Goal: Find contact information: Find contact information

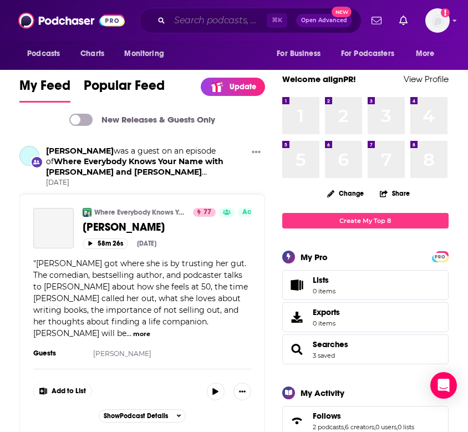
click at [200, 25] on input "Search podcasts, credits, & more..." at bounding box center [218, 21] width 97 height 18
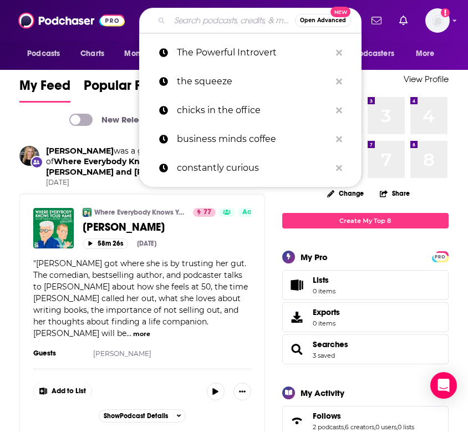
paste input "Sidetracked with [PERSON_NAME] and [PERSON_NAME]"
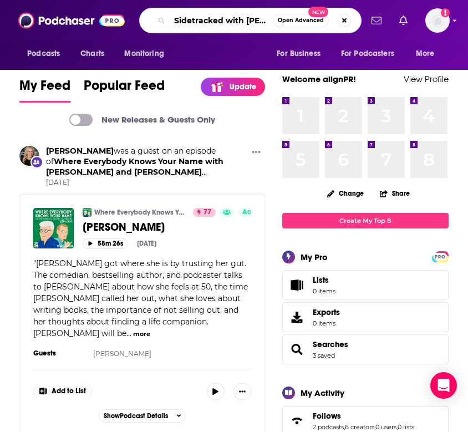
type input "Sidetracked with [PERSON_NAME] and [PERSON_NAME]"
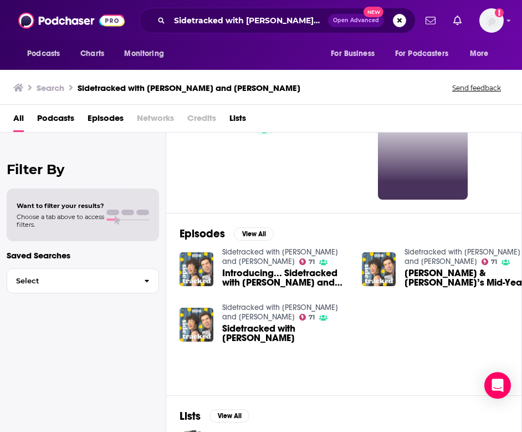
scroll to position [57, 0]
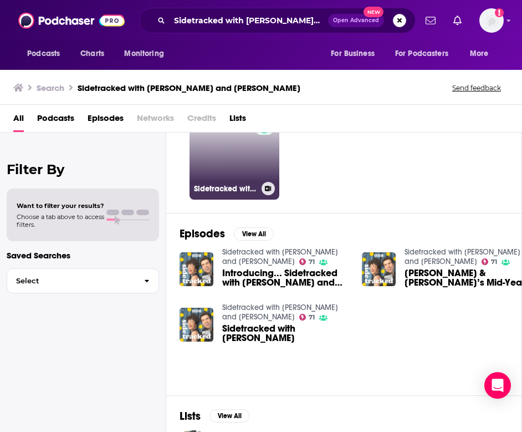
click at [234, 179] on link "71 Sidetracked with [PERSON_NAME] and [PERSON_NAME]" at bounding box center [235, 155] width 90 height 90
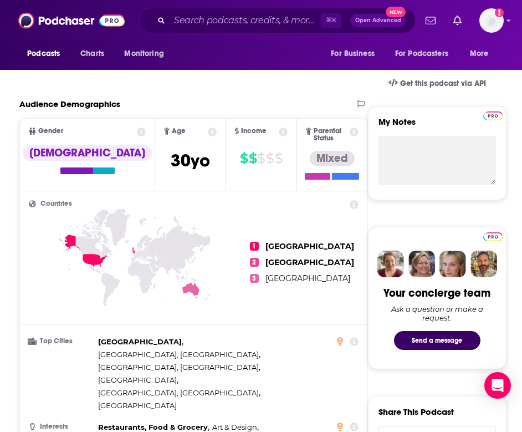
scroll to position [127, 0]
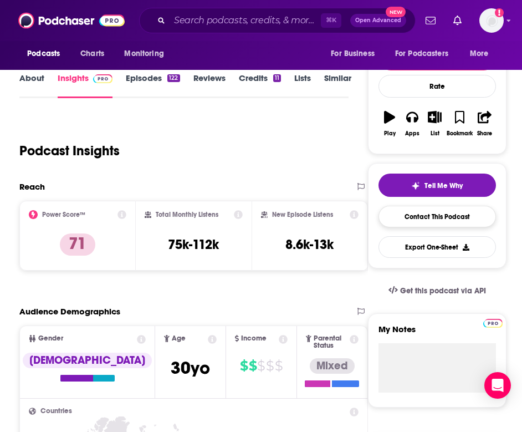
click at [454, 218] on link "Contact This Podcast" at bounding box center [438, 217] width 118 height 22
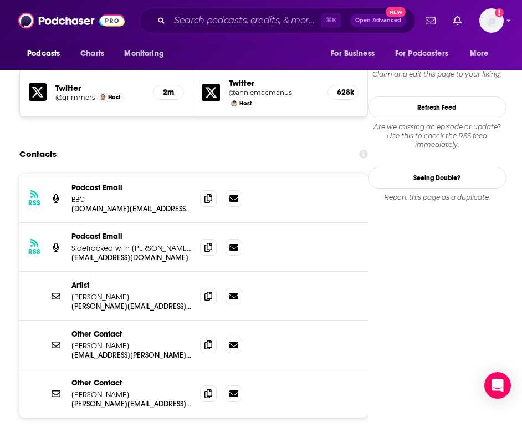
scroll to position [981, 0]
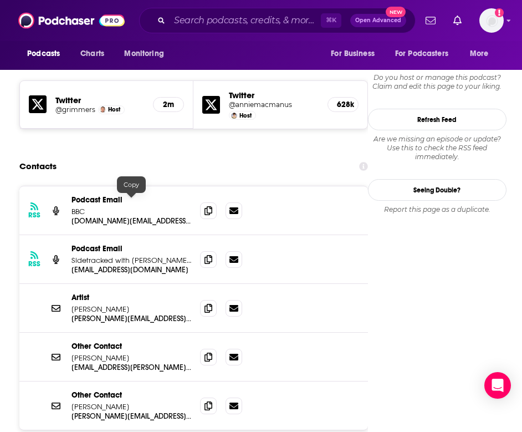
click at [162, 265] on p "[EMAIL_ADDRESS][DOMAIN_NAME]" at bounding box center [132, 269] width 120 height 9
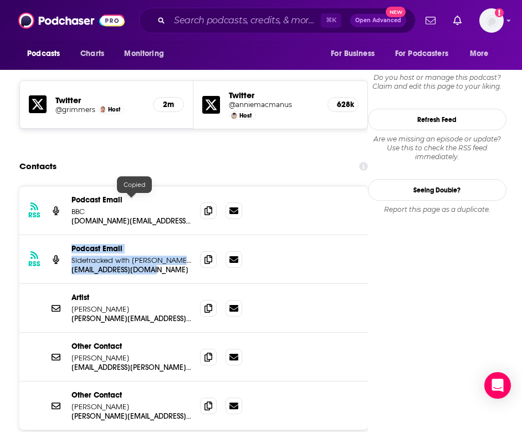
drag, startPoint x: 161, startPoint y: 203, endPoint x: 68, endPoint y: 201, distance: 93.7
click at [67, 235] on div "RSS Podcast Email Sidetracked with [PERSON_NAME] and [PERSON_NAME] Podcast Emai…" at bounding box center [193, 259] width 349 height 49
copy p "[EMAIL_ADDRESS][DOMAIN_NAME]"
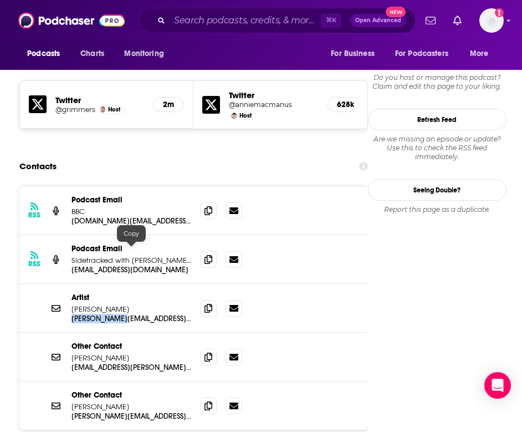
copy p "[PERSON_NAME][EMAIL_ADDRESS][DOMAIN_NAME]"
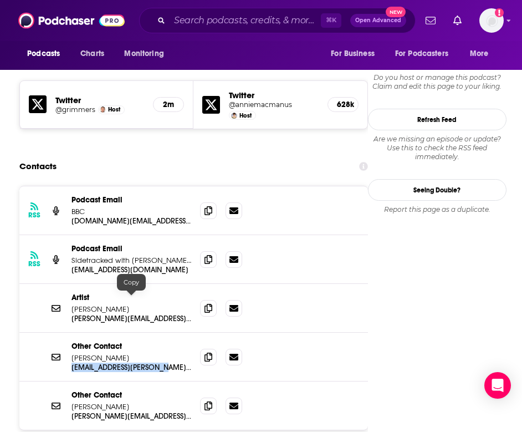
copy p "[EMAIL_ADDRESS][PERSON_NAME][DOMAIN_NAME]"
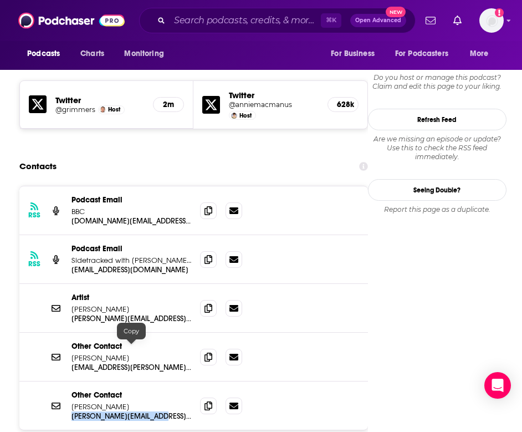
copy p "[PERSON_NAME][EMAIL_ADDRESS][PERSON_NAME][DOMAIN_NAME]"
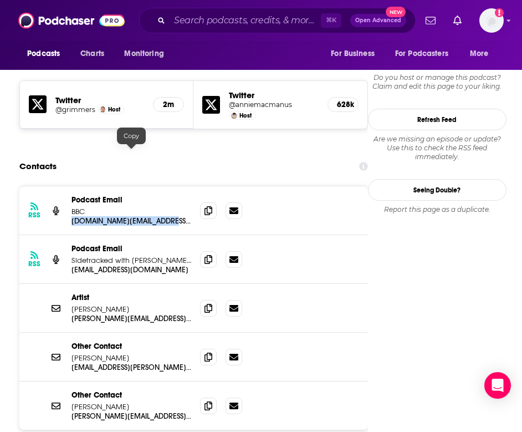
copy p "[DOMAIN_NAME][EMAIL_ADDRESS][DOMAIN_NAME]"
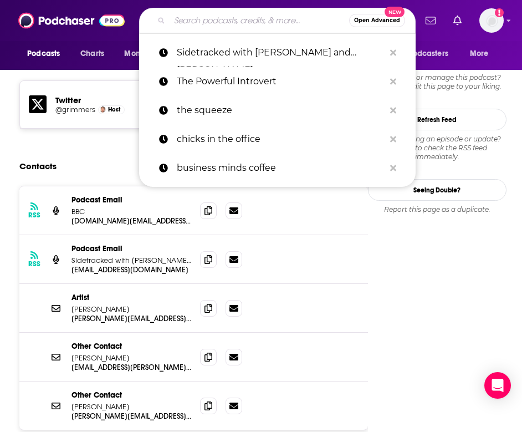
click at [213, 21] on input "Search podcasts, credits, & more..." at bounding box center [260, 21] width 180 height 18
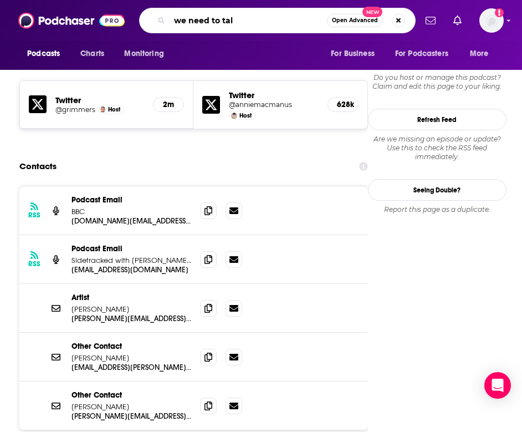
type input "we need to talk"
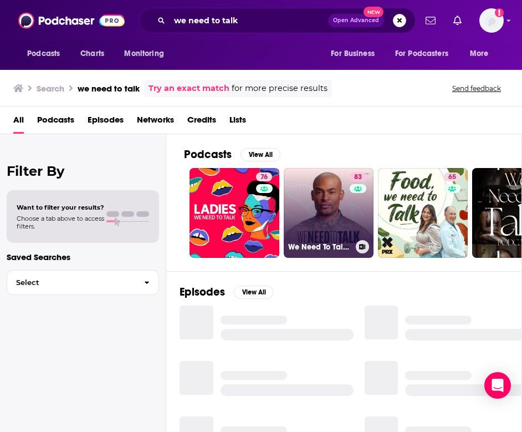
click at [301, 202] on link "83 We Need To Talk with [PERSON_NAME]" at bounding box center [329, 213] width 90 height 90
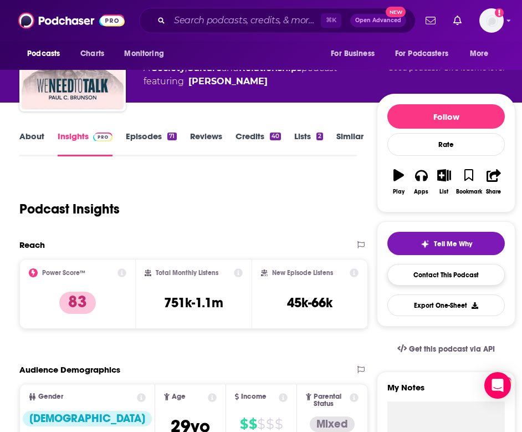
click at [463, 283] on link "Contact This Podcast" at bounding box center [446, 275] width 118 height 22
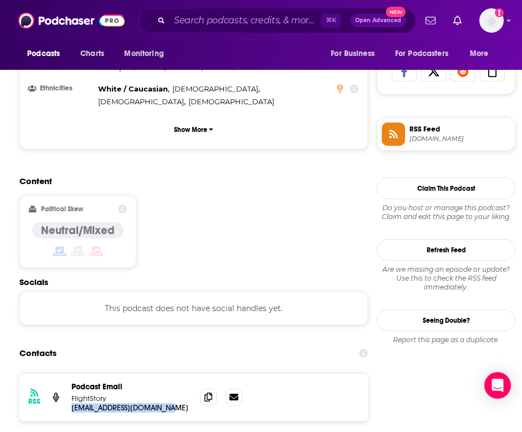
scroll to position [707, 0]
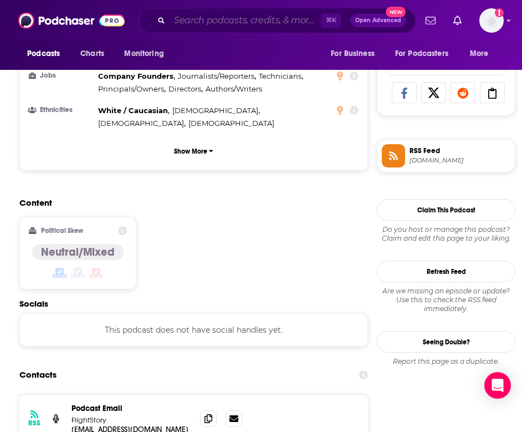
click at [212, 17] on input "Search podcasts, credits, & more..." at bounding box center [245, 21] width 151 height 18
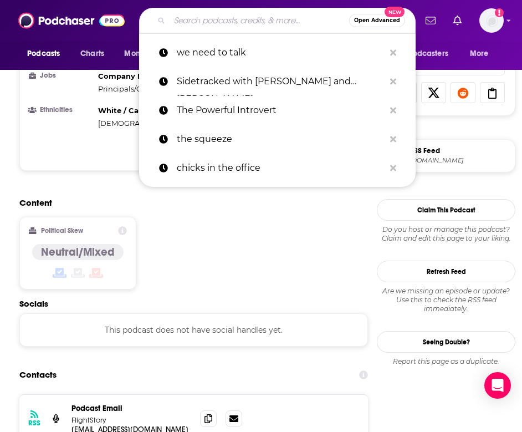
paste input "Table Manners"
type input "Table Manners"
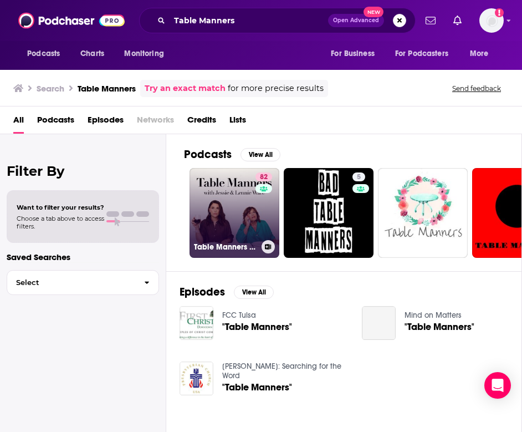
scroll to position [23, 0]
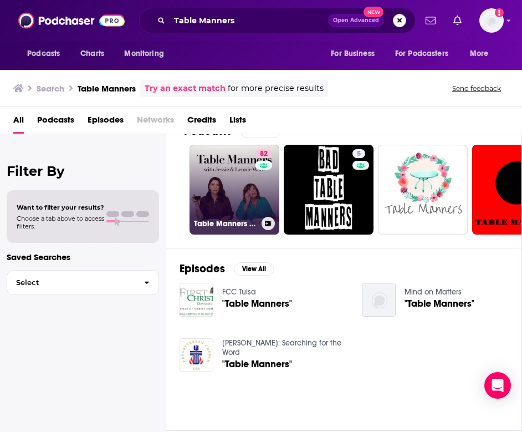
click at [239, 170] on link "82 Table Manners with [PERSON_NAME] and [PERSON_NAME]" at bounding box center [235, 190] width 90 height 90
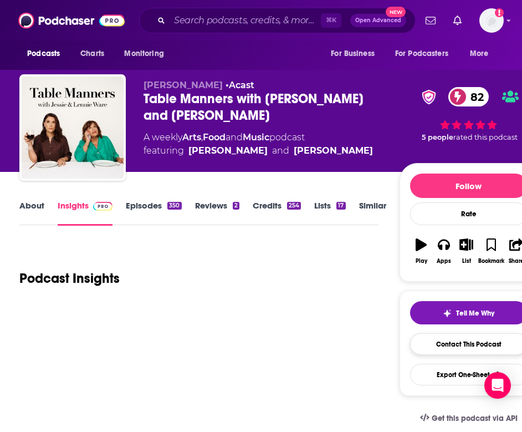
click at [467, 345] on link "Contact This Podcast" at bounding box center [469, 344] width 118 height 22
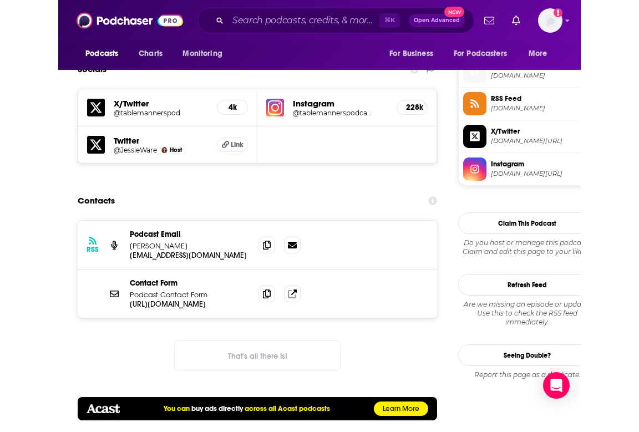
scroll to position [988, 0]
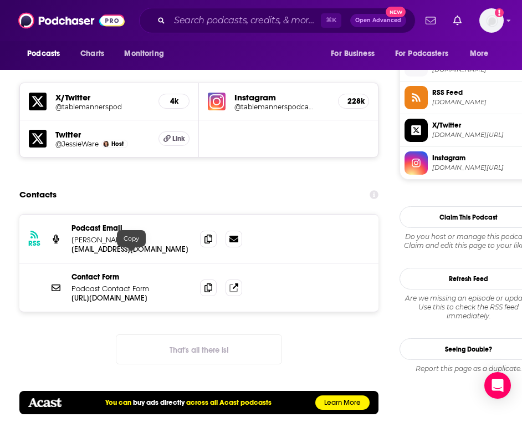
click at [135, 293] on p "[URL][DOMAIN_NAME]" at bounding box center [132, 297] width 120 height 9
click at [162, 244] on p "[EMAIL_ADDRESS][DOMAIN_NAME]" at bounding box center [132, 248] width 120 height 9
